Goal: Find specific page/section: Find specific page/section

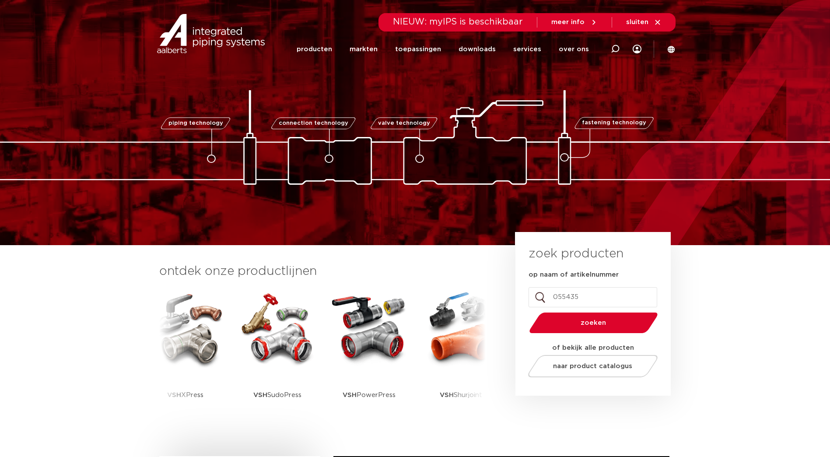
type input "0554357"
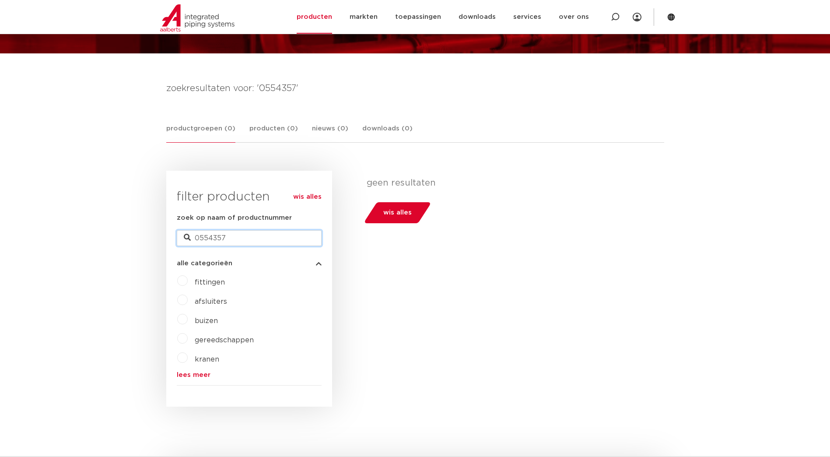
click at [237, 240] on input "0554357" at bounding box center [249, 238] width 145 height 16
type input "0"
type input "6206301"
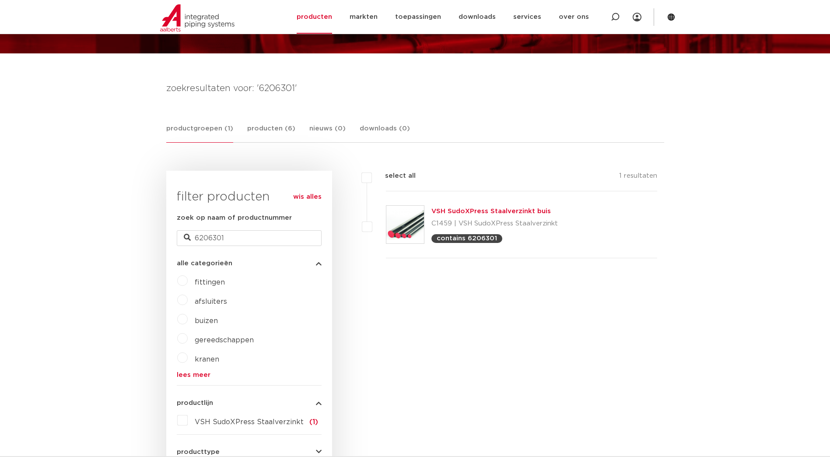
click at [480, 214] on link "VSH SudoXPress Staalverzinkt buis" at bounding box center [491, 211] width 119 height 7
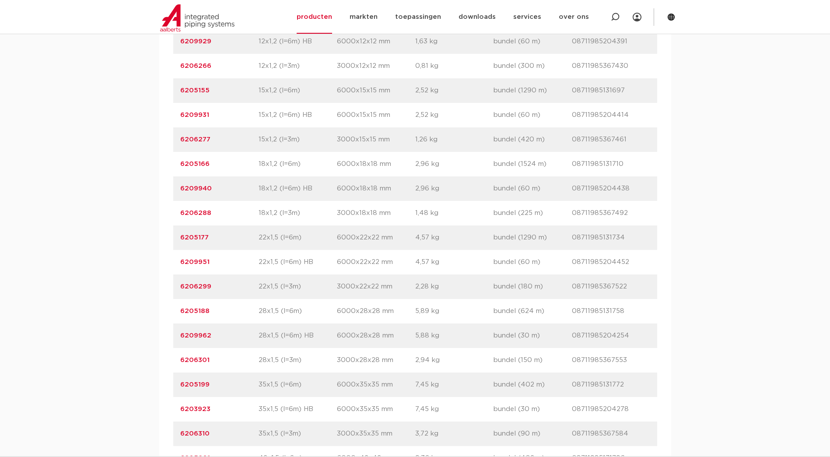
scroll to position [700, 0]
